Goal: Navigation & Orientation: Go to known website

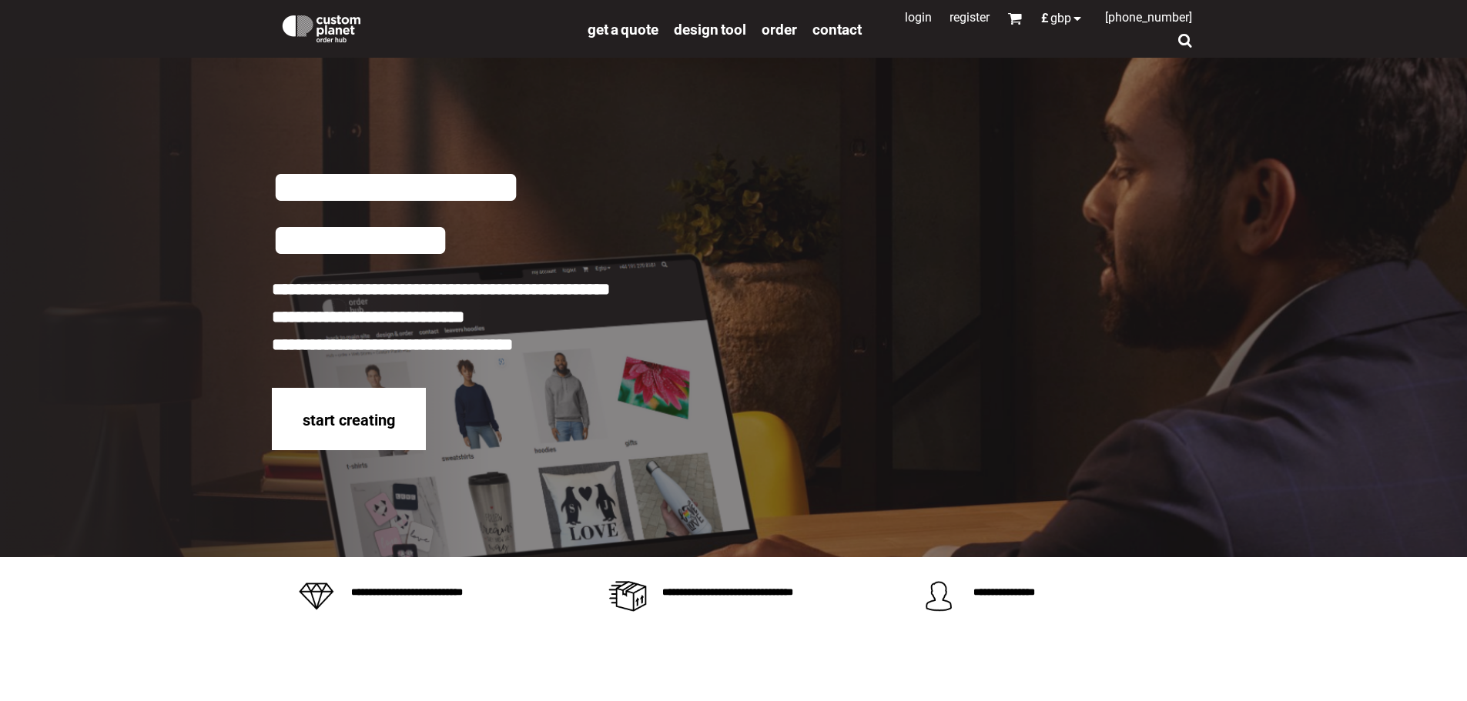
click at [905, 15] on link "Login" at bounding box center [918, 17] width 27 height 15
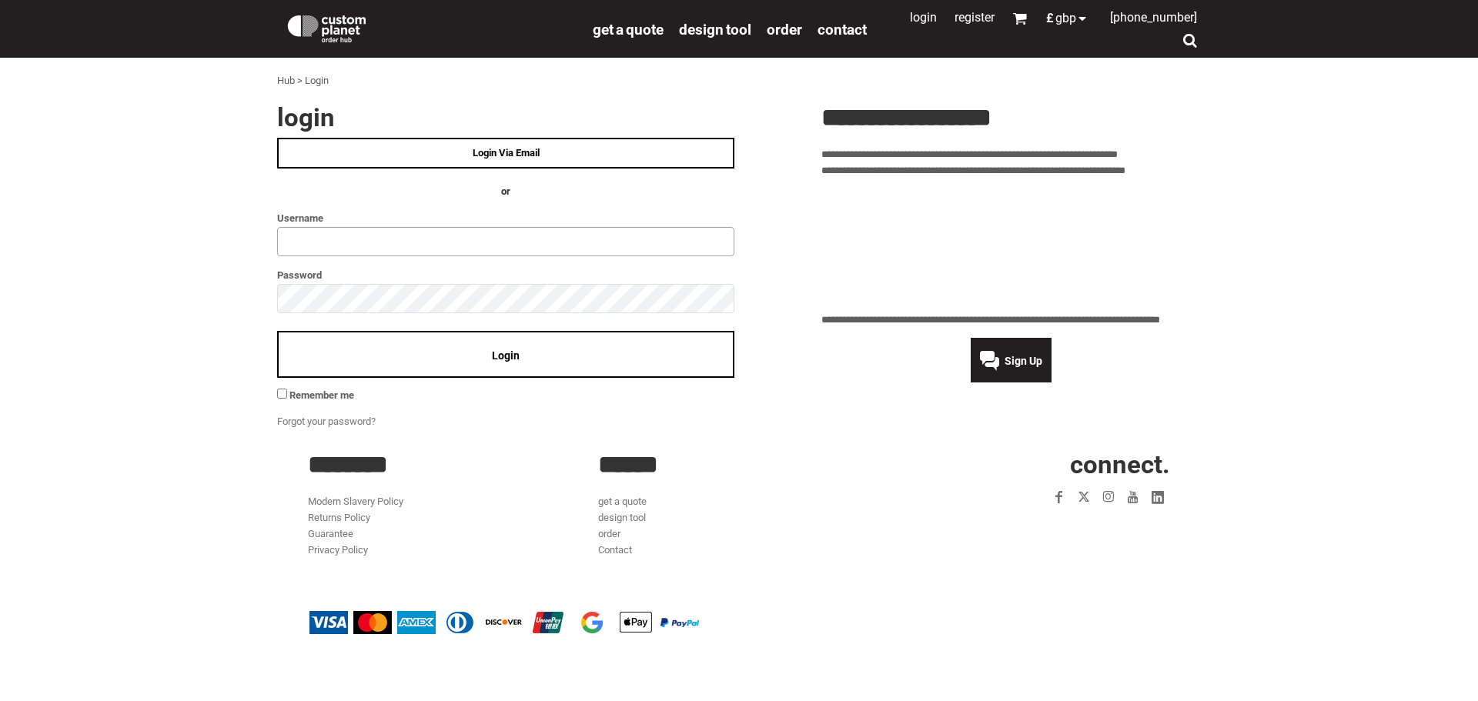
click at [344, 244] on input "text" at bounding box center [505, 241] width 457 height 29
type input "**********"
click at [511, 357] on span "Login" at bounding box center [506, 356] width 28 height 12
